Goal: Transaction & Acquisition: Subscribe to service/newsletter

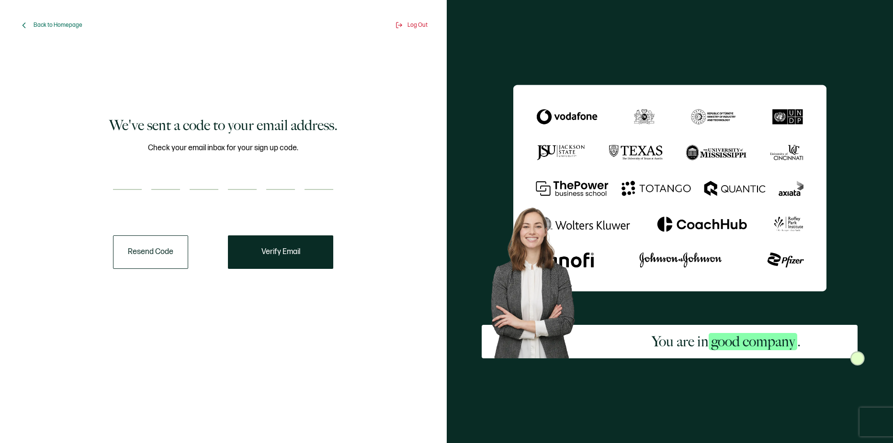
click at [175, 187] on input "number" at bounding box center [165, 180] width 29 height 19
click at [201, 167] on div "Check your email inbox for your sign up code." at bounding box center [223, 172] width 220 height 60
